Goal: Information Seeking & Learning: Find specific fact

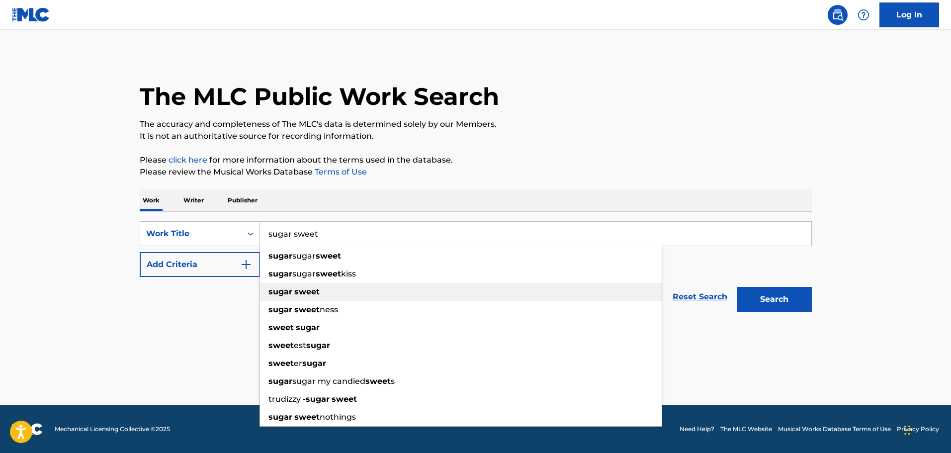
type input "sugar sweet"
click at [310, 290] on strong "sweet" at bounding box center [306, 291] width 25 height 9
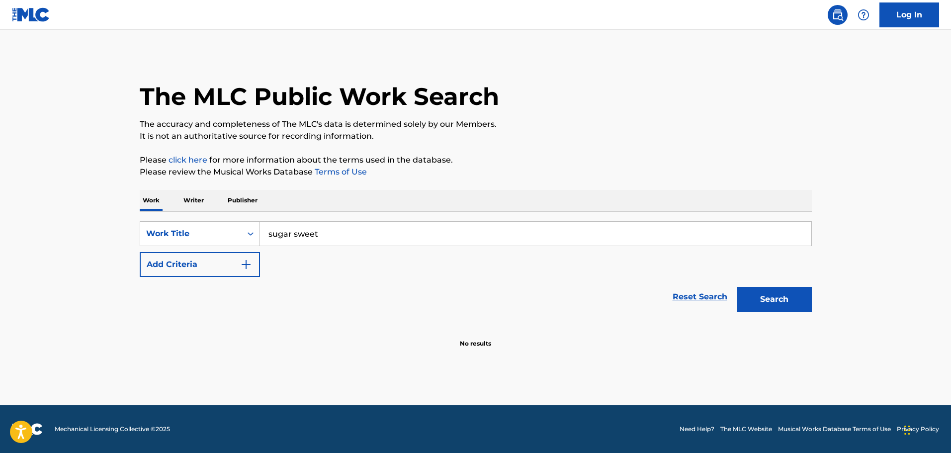
click at [246, 260] on img "Search Form" at bounding box center [246, 265] width 12 height 12
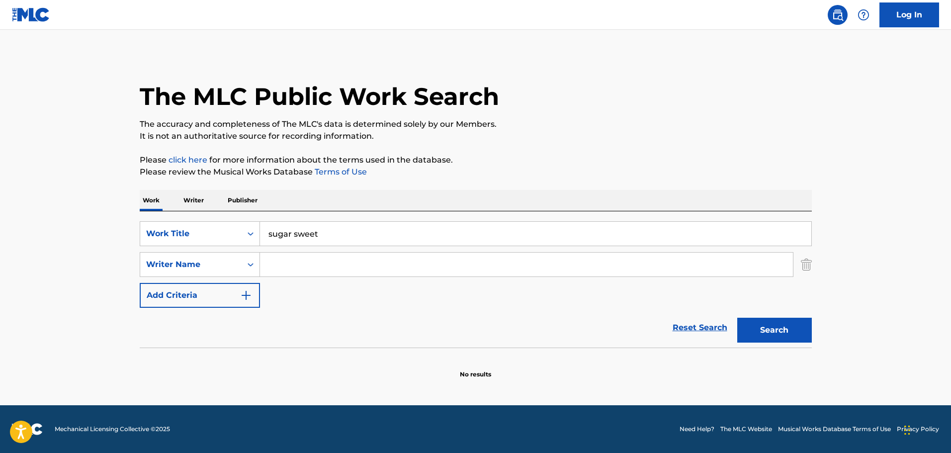
click at [281, 259] on input "Search Form" at bounding box center [526, 265] width 533 height 24
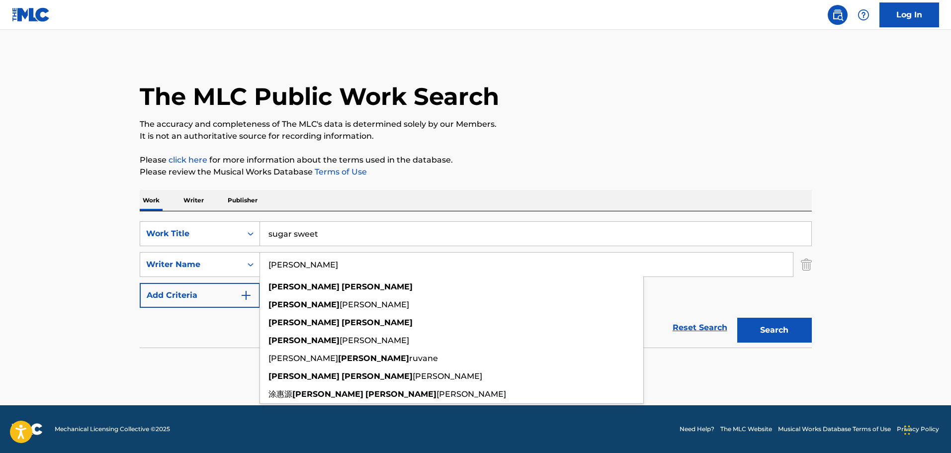
type input "[PERSON_NAME]"
click at [737, 318] on button "Search" at bounding box center [774, 330] width 75 height 25
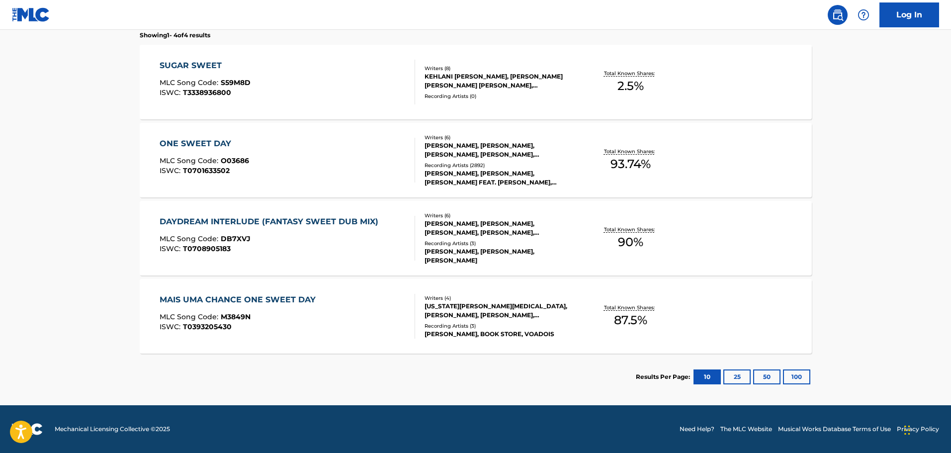
scroll to position [74, 0]
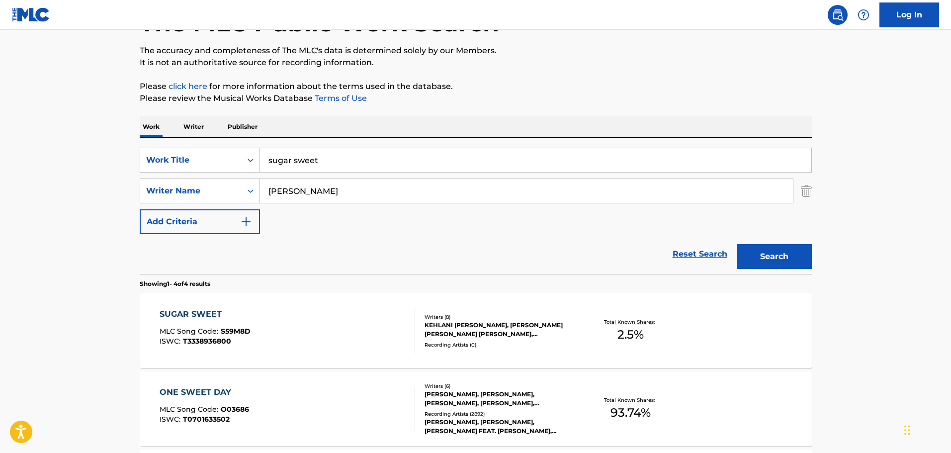
click at [478, 326] on div "KEHLANI [PERSON_NAME], [PERSON_NAME] [PERSON_NAME] [PERSON_NAME], [PERSON_NAME]…" at bounding box center [500, 330] width 150 height 18
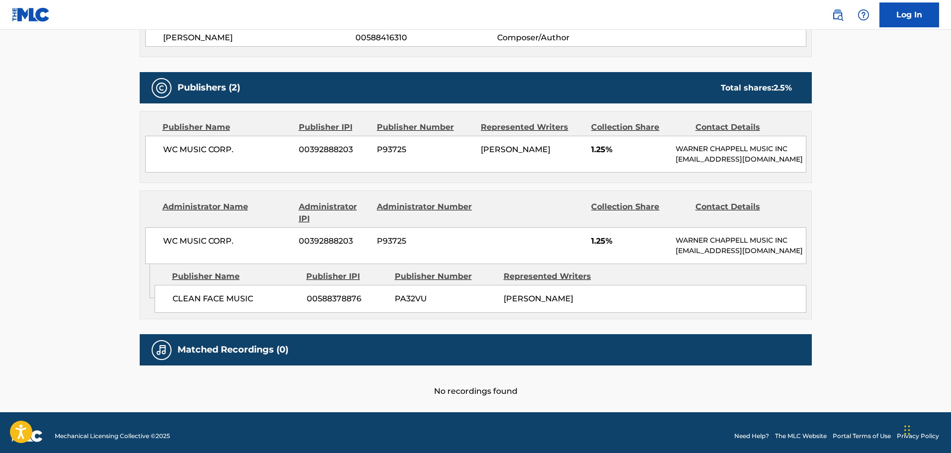
scroll to position [497, 0]
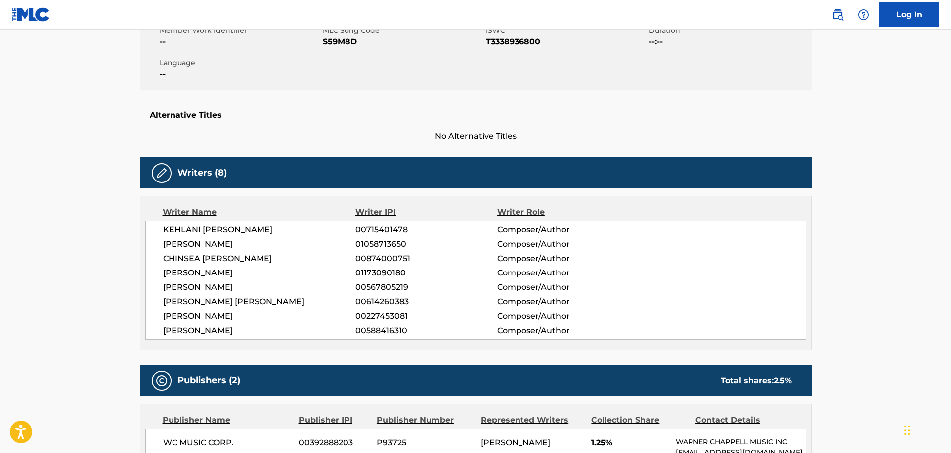
scroll to position [199, 0]
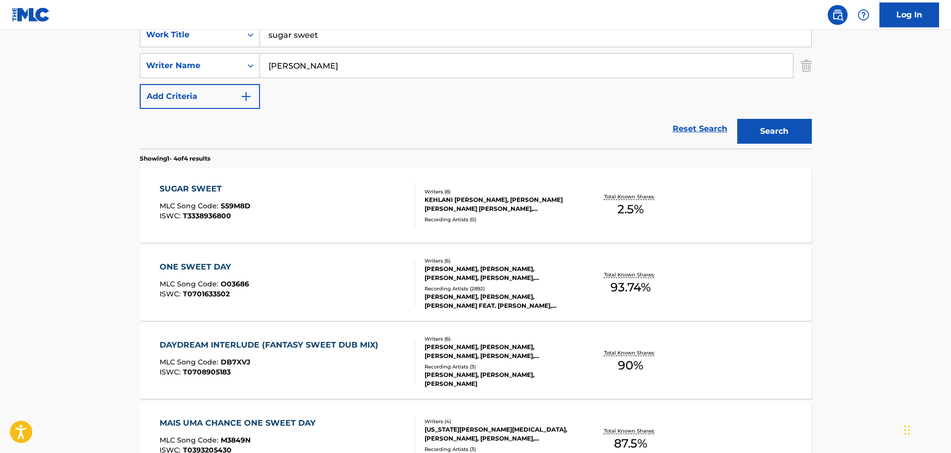
scroll to position [74, 0]
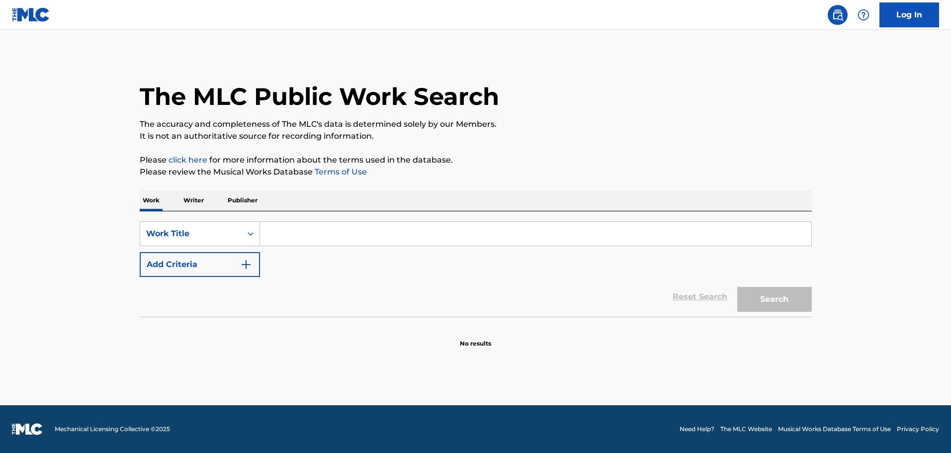
click at [348, 224] on input "Search Form" at bounding box center [535, 234] width 551 height 24
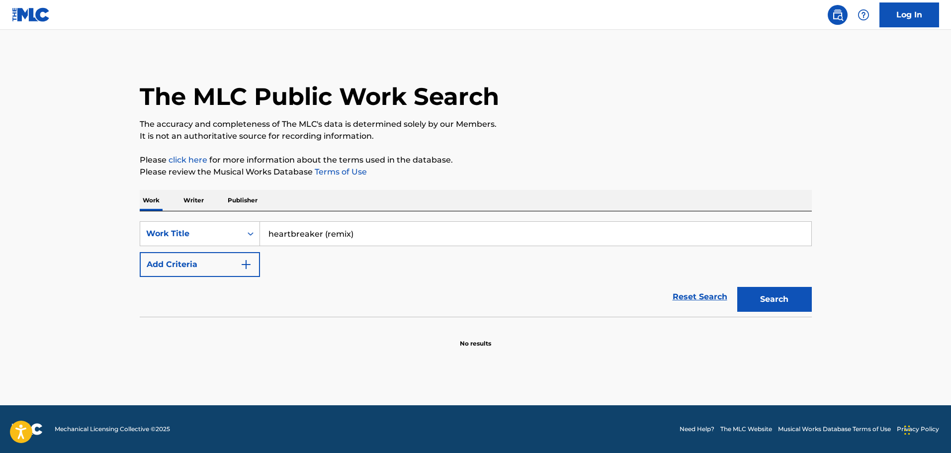
type input "heartbreaker (remix)"
click at [737, 287] on button "Search" at bounding box center [774, 299] width 75 height 25
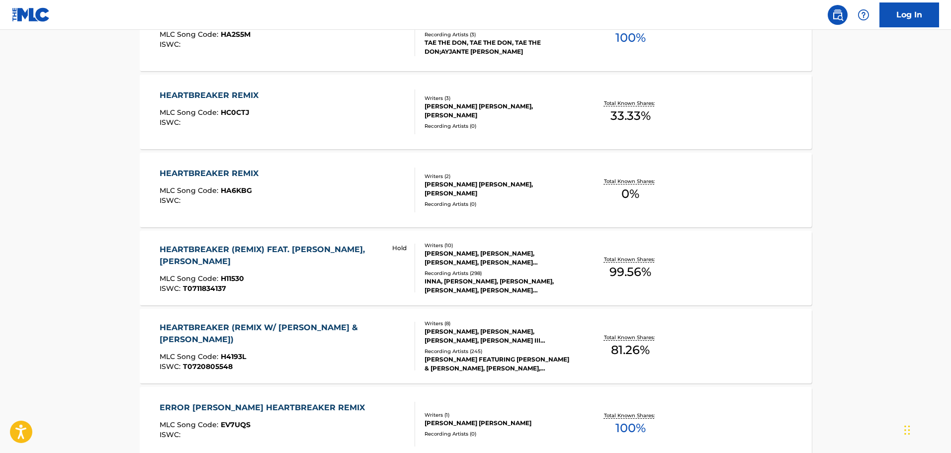
scroll to position [348, 0]
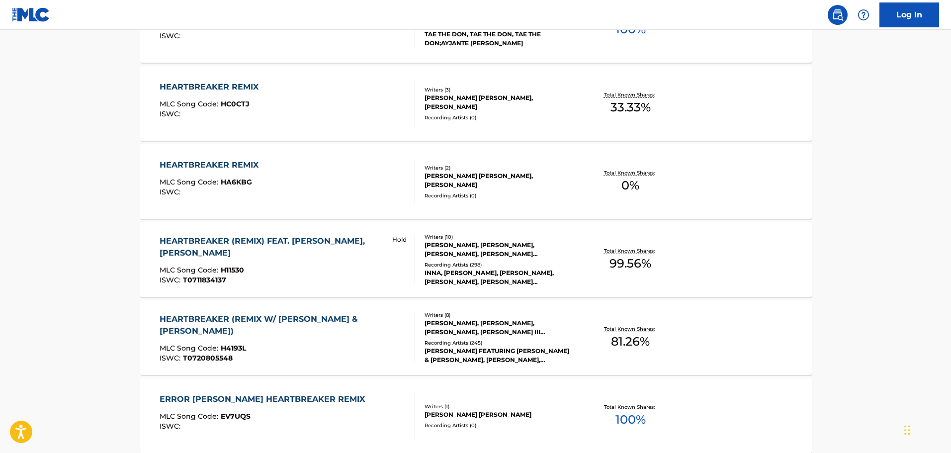
click at [465, 251] on div "MARIAH CAREY, MELISSA A ELLIOTT, NATHANIEL HALE, ANDRE ROMELL YOUNG, SHAWNTAE H…" at bounding box center [500, 250] width 150 height 18
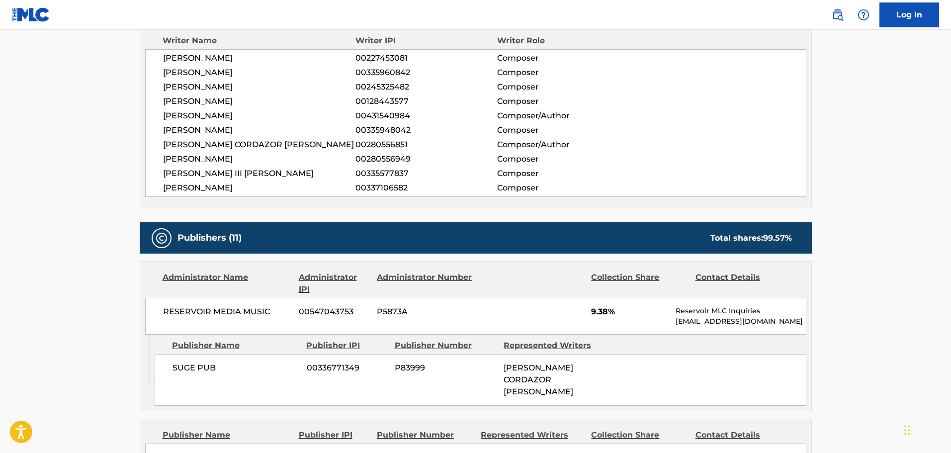
scroll to position [398, 0]
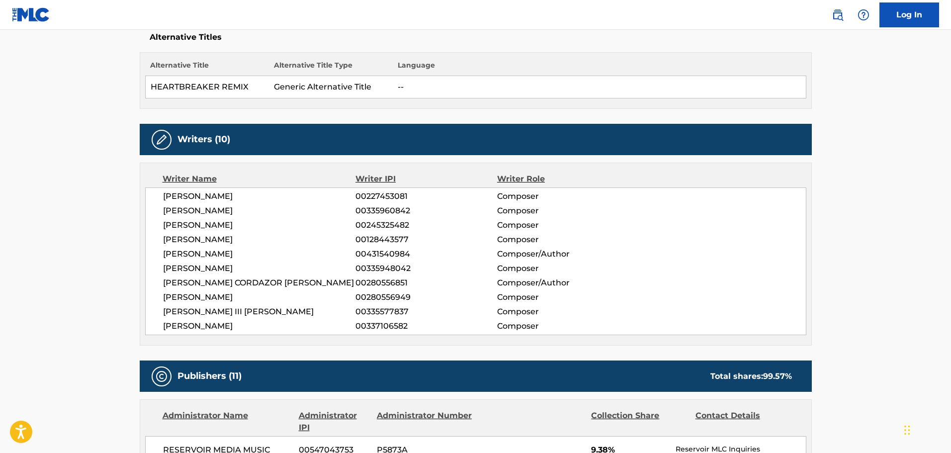
scroll to position [99, 0]
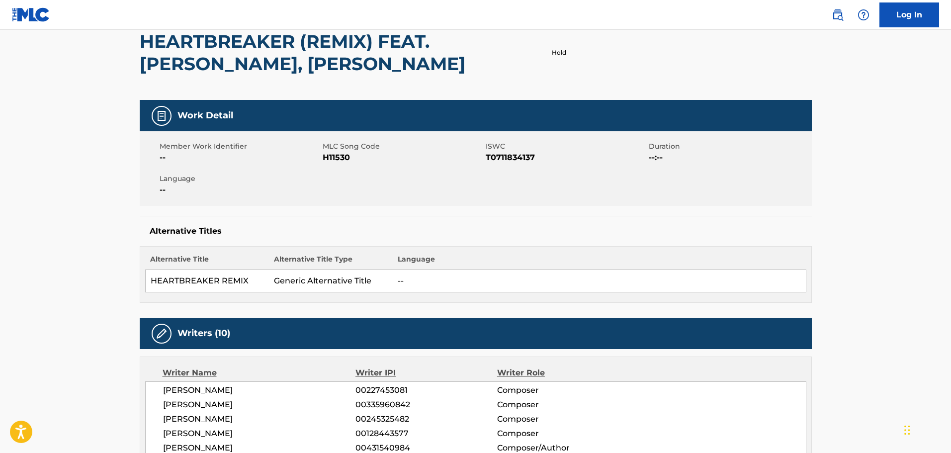
click at [509, 159] on span "T0711834137" at bounding box center [566, 158] width 161 height 12
copy span "T0711834137"
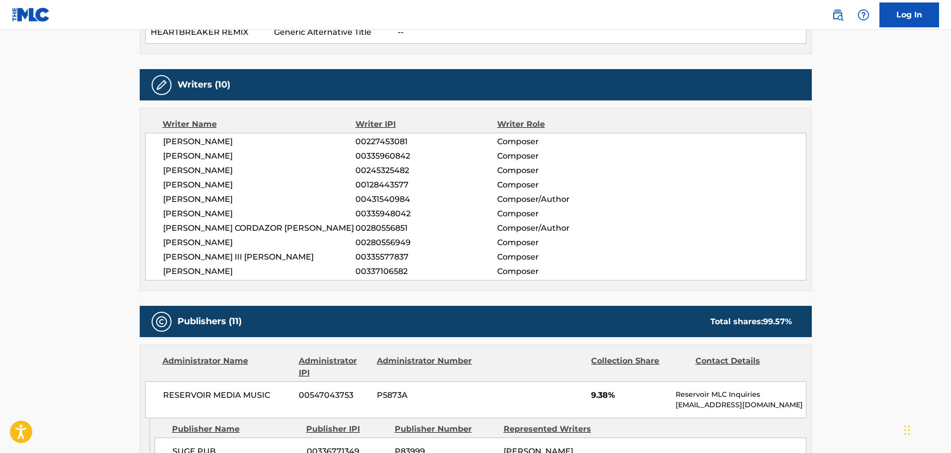
scroll to position [597, 0]
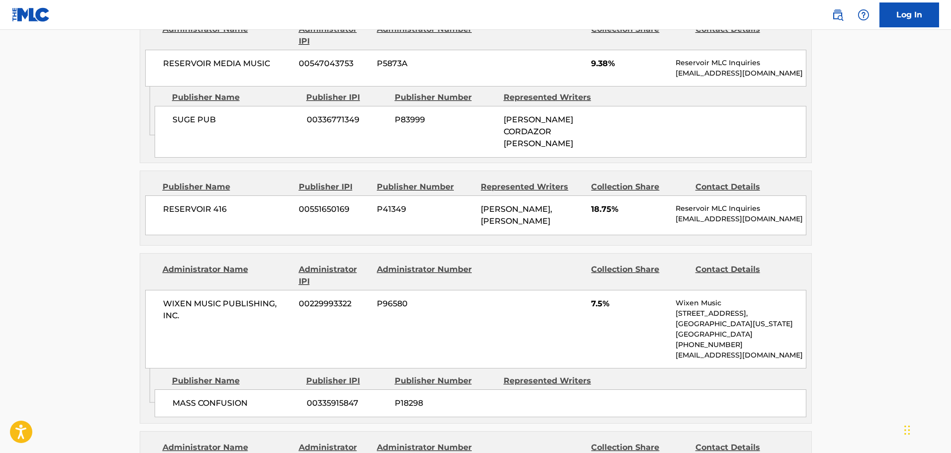
scroll to position [696, 0]
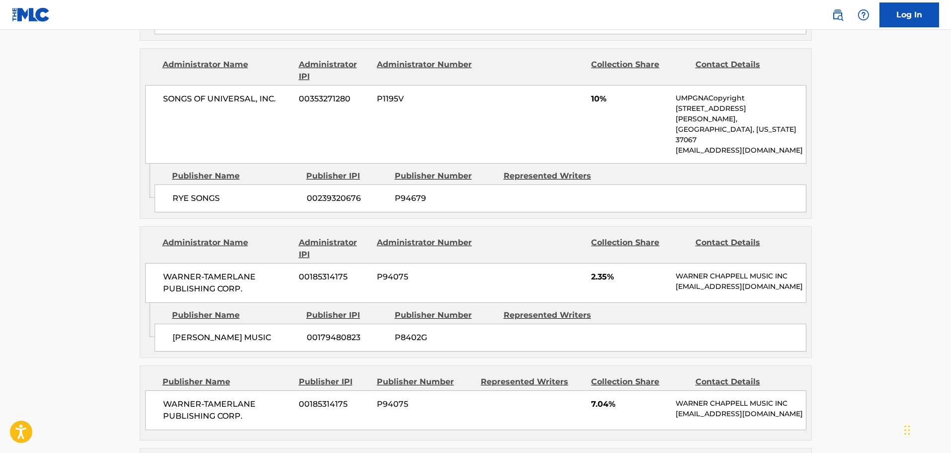
scroll to position [1044, 0]
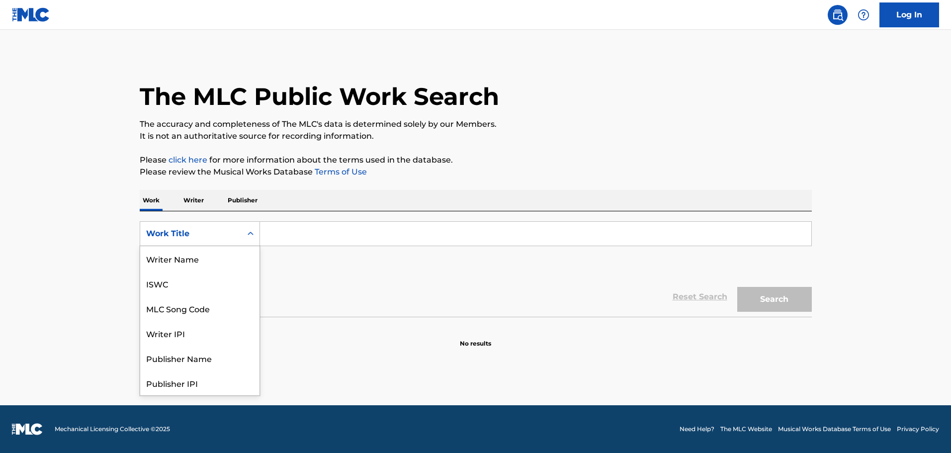
click at [251, 234] on icon "Search Form" at bounding box center [251, 234] width 10 height 10
click at [178, 280] on div "ISWC" at bounding box center [199, 283] width 119 height 25
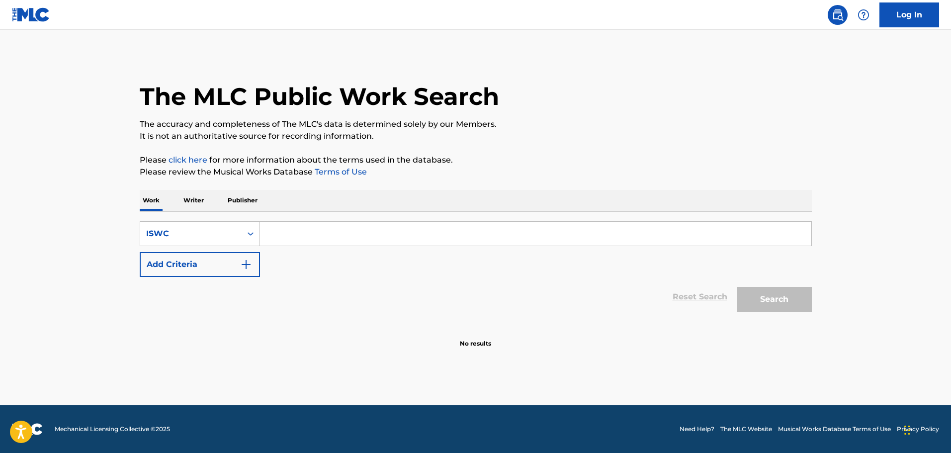
paste input "T0711834137"
type input "T0711834137"
click at [766, 295] on button "Search" at bounding box center [774, 299] width 75 height 25
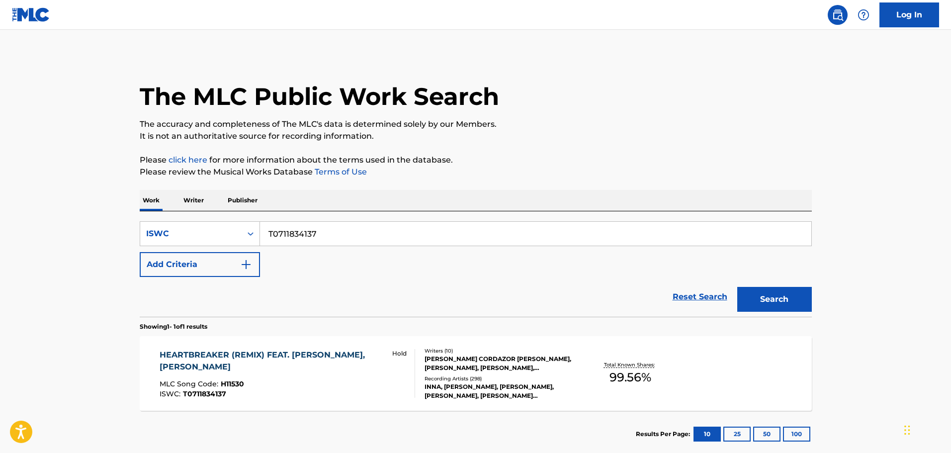
click at [455, 356] on div "CALVIN CORDAZOR BROADUS, SHAWNTAE HARRIS, SHAWNTAE HARRIS, CALVIN C. BROADUS, W…" at bounding box center [500, 364] width 150 height 18
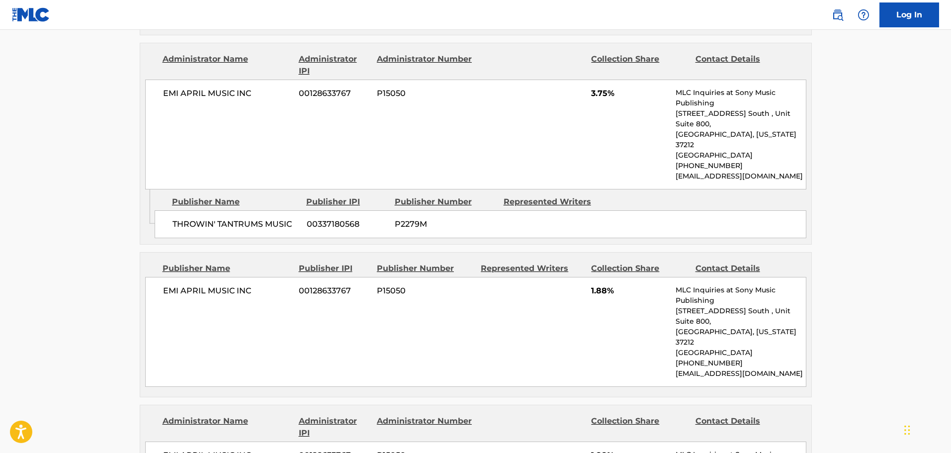
scroll to position [1740, 0]
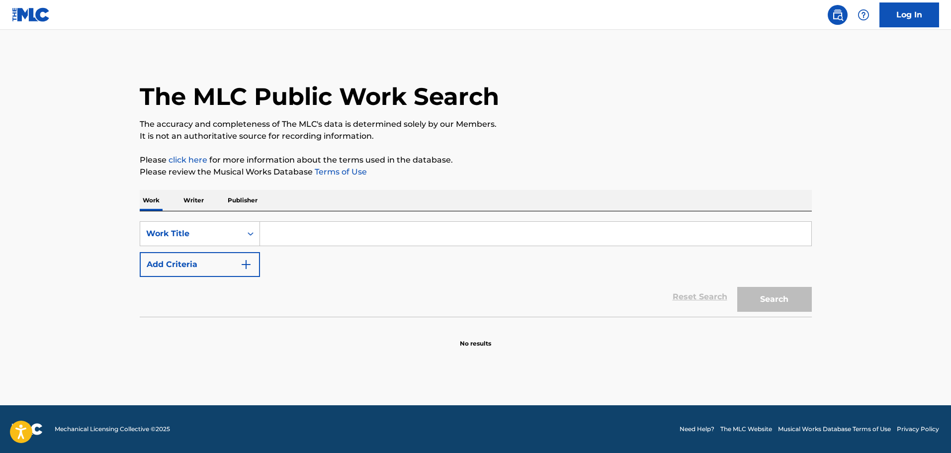
click at [279, 235] on input "Search Form" at bounding box center [535, 234] width 551 height 24
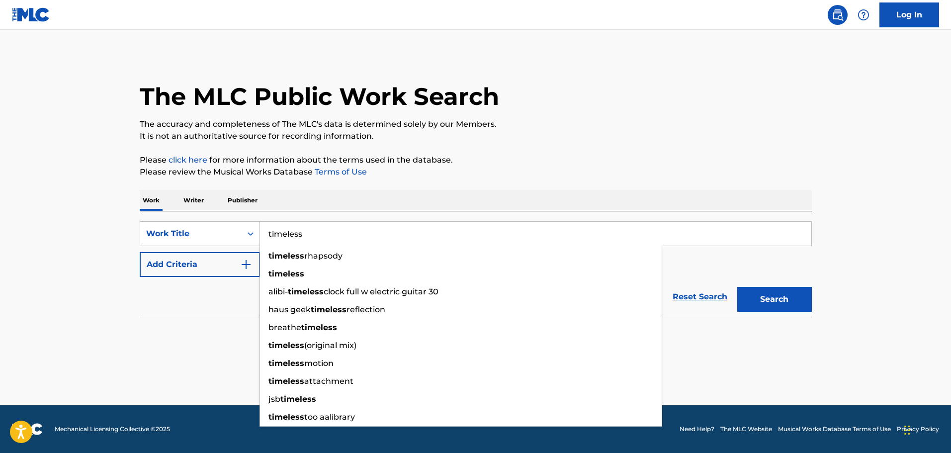
type input "timeless"
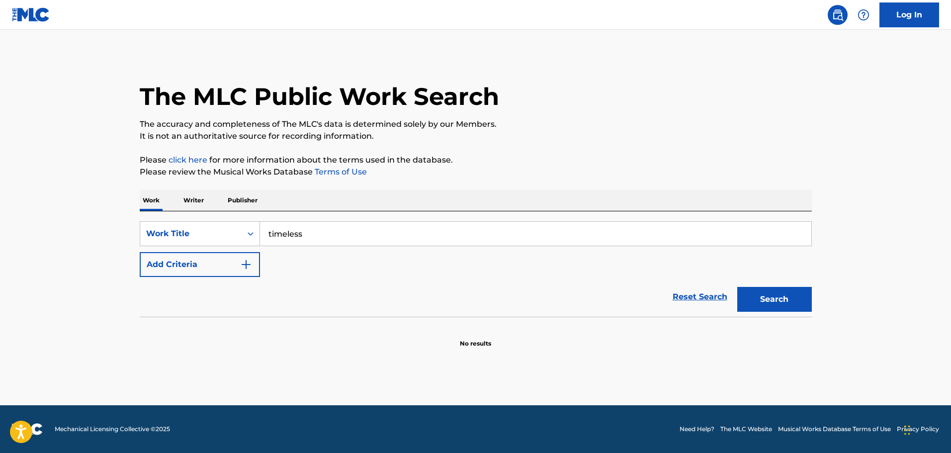
click at [244, 260] on img "Search Form" at bounding box center [246, 265] width 12 height 12
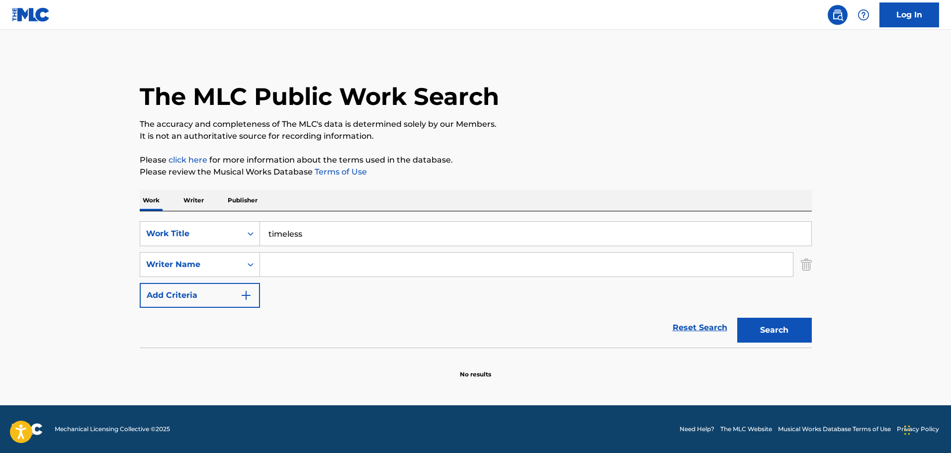
click at [282, 260] on input "Search Form" at bounding box center [526, 265] width 533 height 24
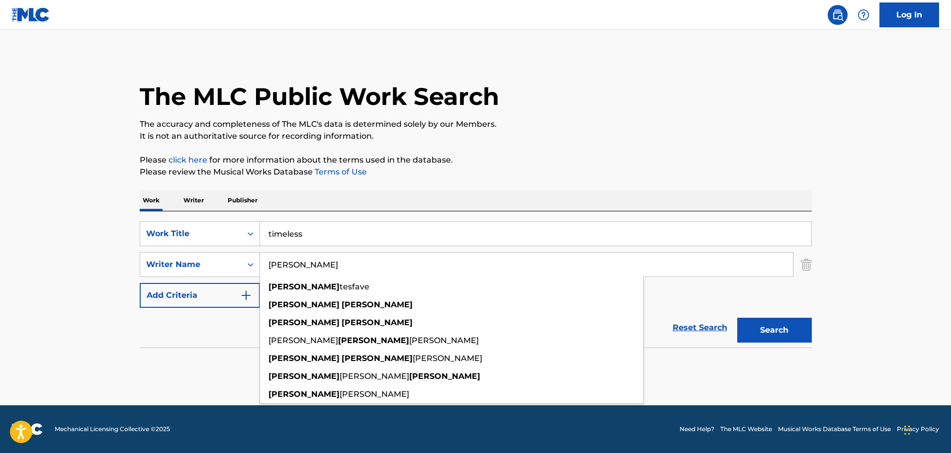
type input "abel tesfaye"
click at [737, 318] on button "Search" at bounding box center [774, 330] width 75 height 25
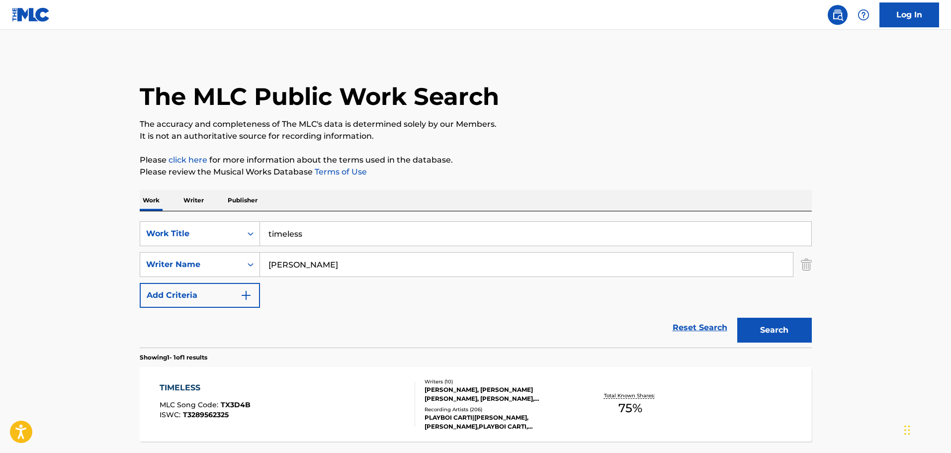
click at [91, 324] on main "The MLC Public Work Search The accuracy and completeness of The MLC's data is d…" at bounding box center [475, 261] width 951 height 463
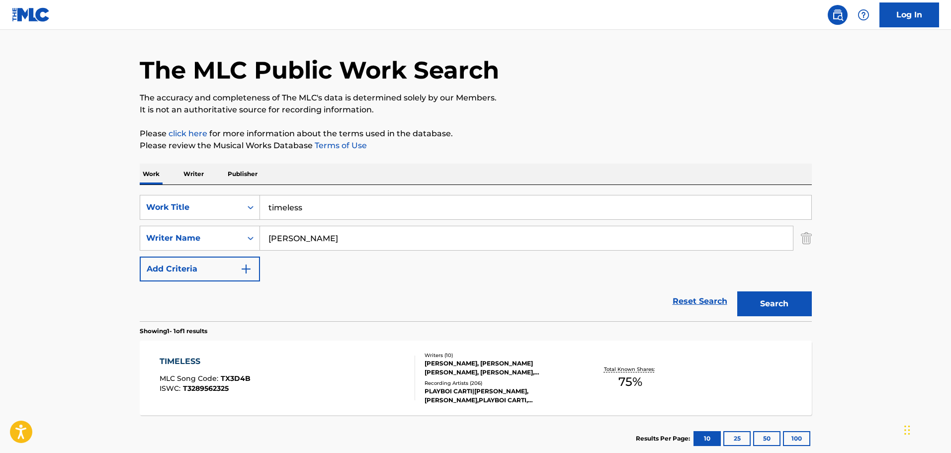
scroll to position [88, 0]
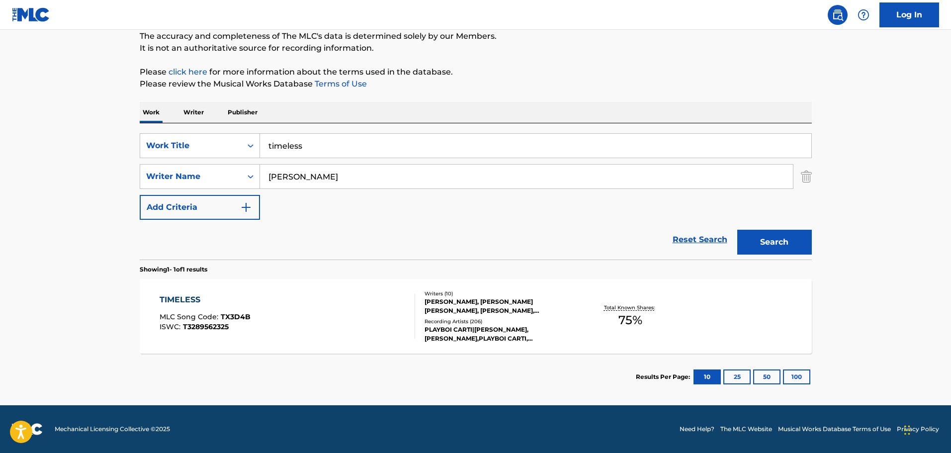
click at [456, 314] on div "ABEL TESFAYE, MARK CARL STOLINSKI WILLIAMS, TARIQ SHARRIEFF, DEAVON PETTY CHISO…" at bounding box center [500, 306] width 150 height 18
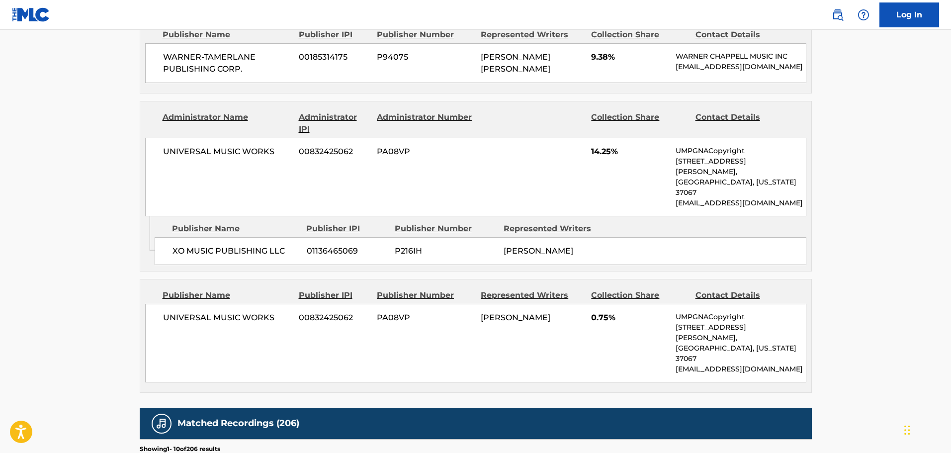
scroll to position [1641, 0]
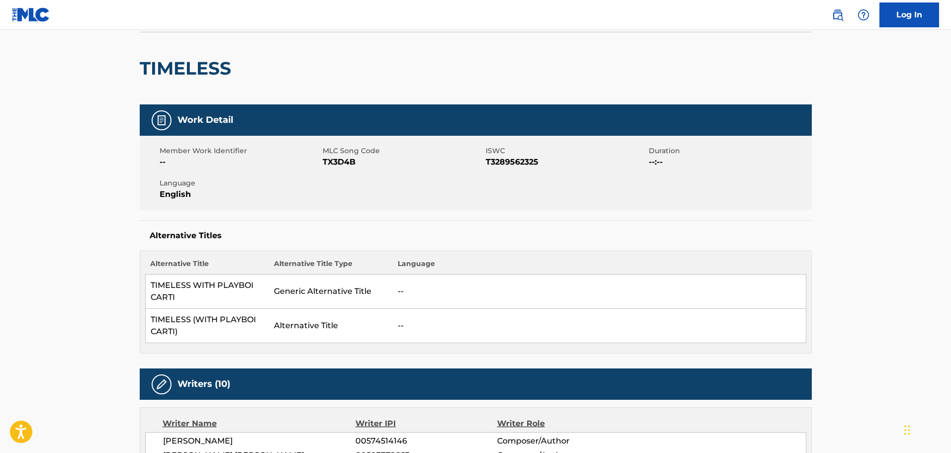
scroll to position [50, 0]
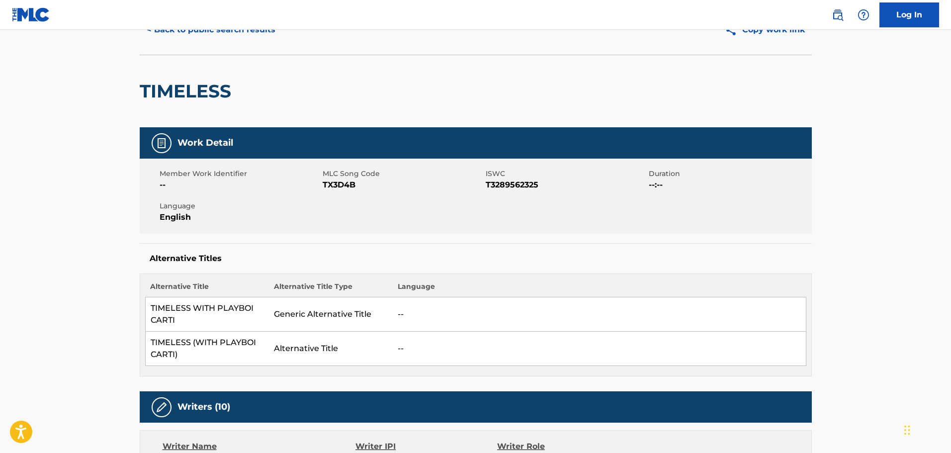
click at [510, 183] on span "T3289562325" at bounding box center [566, 185] width 161 height 12
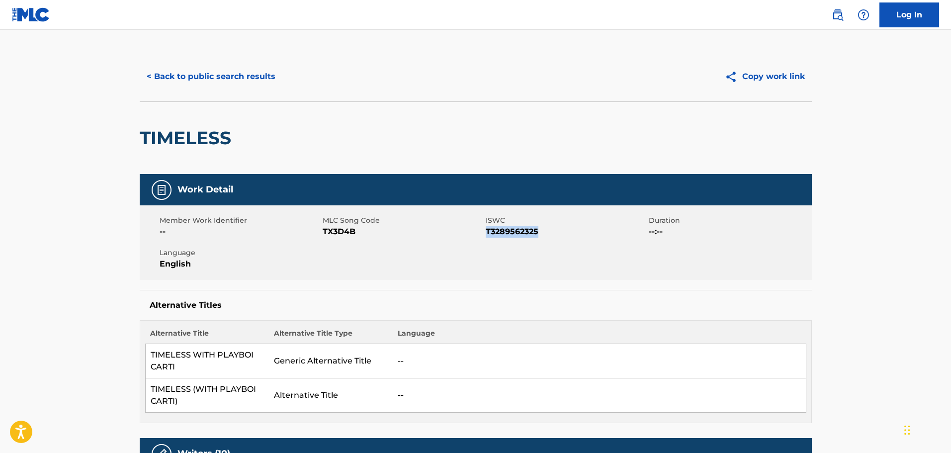
scroll to position [0, 0]
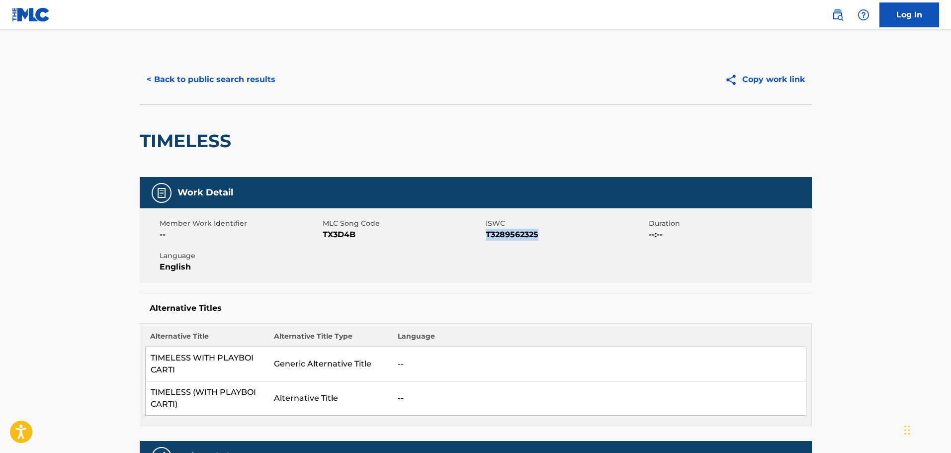
copy span "T3289562325"
